Goal: Task Accomplishment & Management: Complete application form

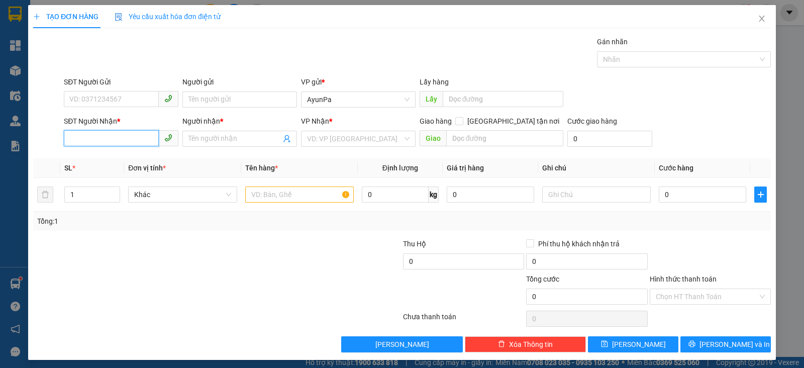
click at [148, 137] on input "SĐT Người Nhận *" at bounding box center [111, 138] width 95 height 16
type input "0393131724"
click at [119, 156] on div "0393131724 - [PERSON_NAME]" at bounding box center [119, 158] width 101 height 11
type input "[PERSON_NAME]"
type input "0393131724"
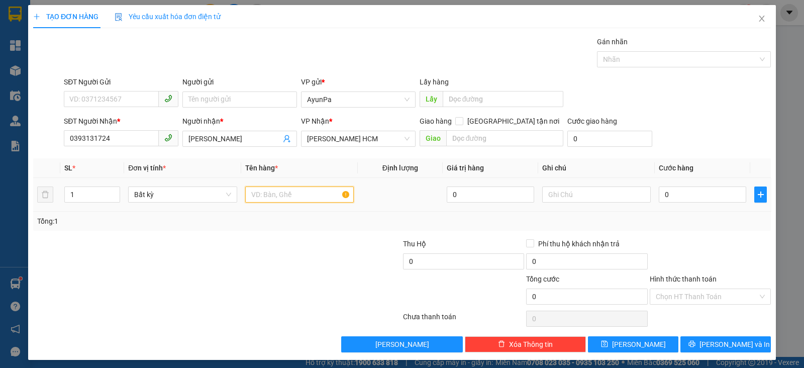
click at [302, 190] on input "text" at bounding box center [299, 194] width 109 height 16
type input "1TH"
click at [711, 197] on input "0" at bounding box center [702, 194] width 87 height 16
type input "5"
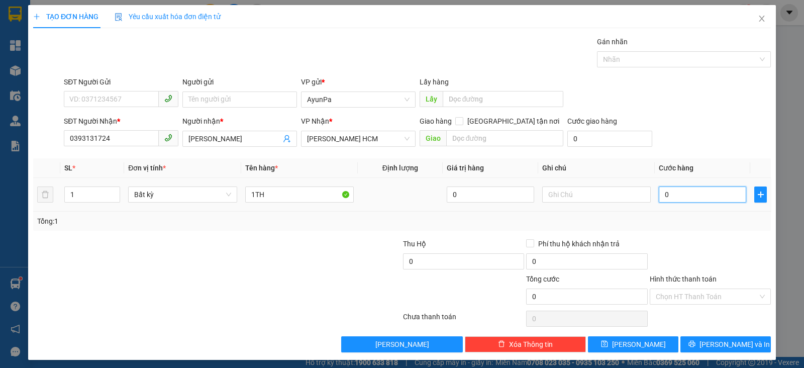
type input "5"
type input "50"
type input "50.000"
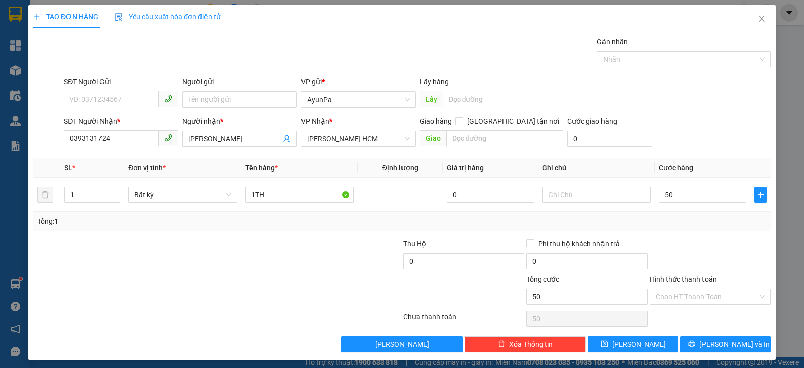
type input "50.000"
click at [716, 235] on div "Transit Pickup Surcharge Ids Transit Deliver Surcharge Ids Transit Deliver Surc…" at bounding box center [402, 194] width 738 height 316
drag, startPoint x: 710, startPoint y: 287, endPoint x: 699, endPoint y: 305, distance: 20.9
click at [709, 290] on div "Hình thức thanh toán Chọn HT Thanh Toán" at bounding box center [710, 290] width 121 height 35
drag, startPoint x: 716, startPoint y: 298, endPoint x: 714, endPoint y: 303, distance: 5.6
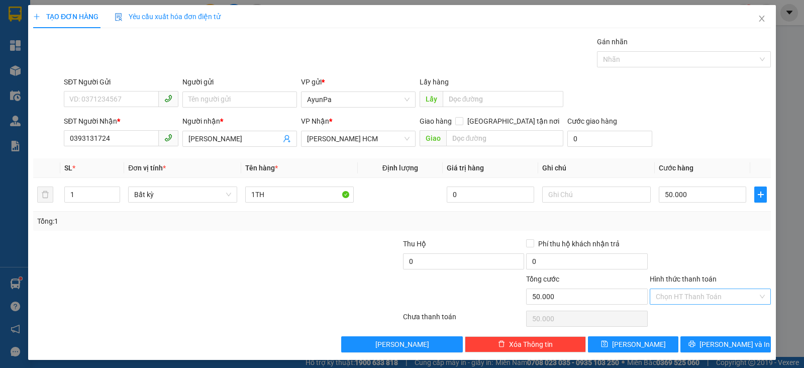
click at [716, 298] on input "Hình thức thanh toán" at bounding box center [707, 296] width 102 height 15
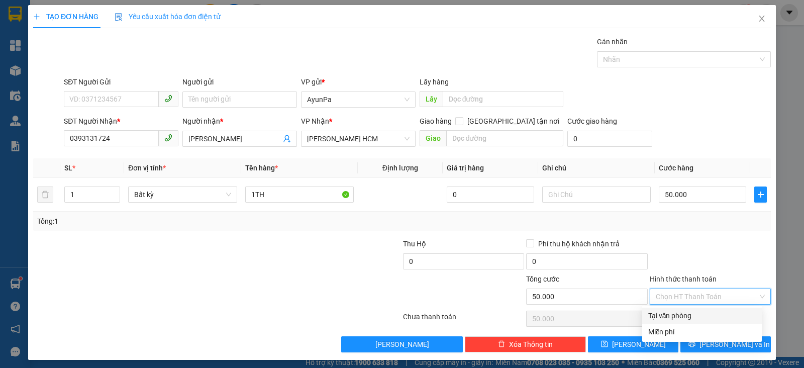
drag, startPoint x: 688, startPoint y: 313, endPoint x: 715, endPoint y: 331, distance: 31.9
click at [691, 316] on div "Tại văn phòng" at bounding box center [702, 315] width 108 height 11
type input "0"
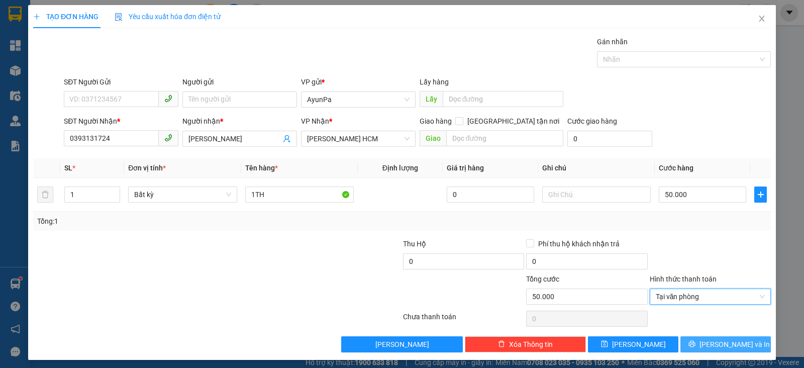
click at [696, 345] on icon "printer" at bounding box center [692, 343] width 7 height 7
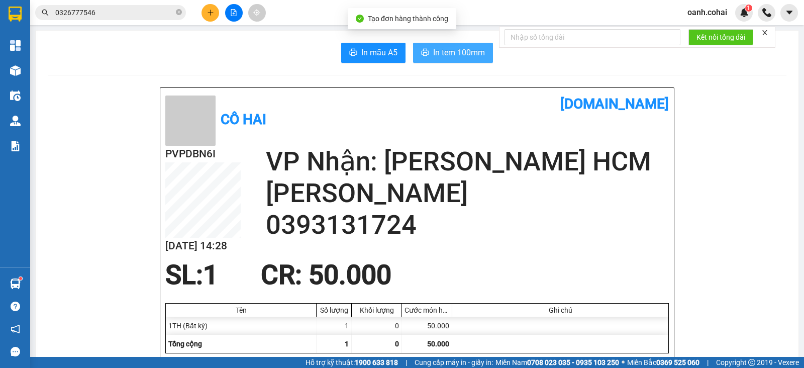
click at [439, 46] on span "In tem 100mm" at bounding box center [459, 52] width 52 height 13
